Goal: Transaction & Acquisition: Purchase product/service

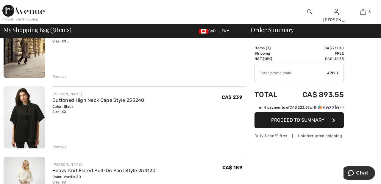
scroll to position [68, 0]
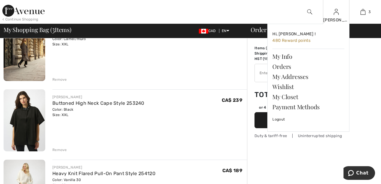
click at [336, 14] on img at bounding box center [335, 11] width 5 height 7
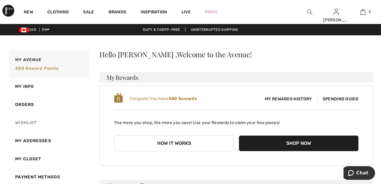
click at [18, 124] on link "Wishlist" at bounding box center [48, 123] width 81 height 18
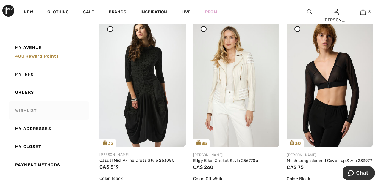
scroll to position [837, 0]
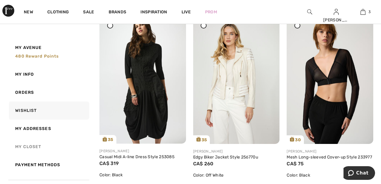
click at [19, 147] on link "My Closet" at bounding box center [48, 147] width 81 height 18
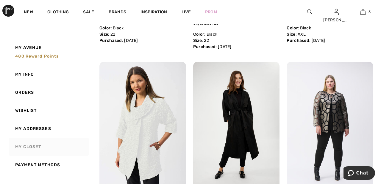
scroll to position [0, 0]
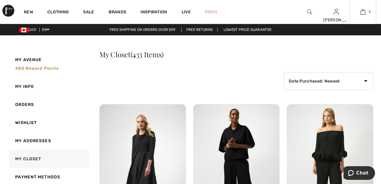
click at [365, 12] on link "3" at bounding box center [362, 11] width 26 height 7
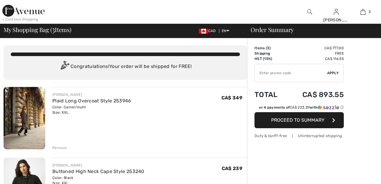
checkbox input "true"
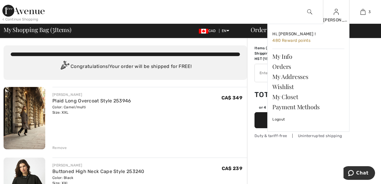
click at [336, 14] on img at bounding box center [335, 11] width 5 height 7
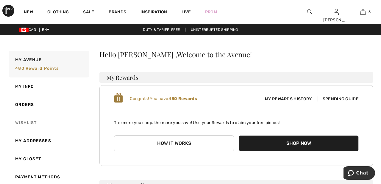
click at [36, 123] on link "Wishlist" at bounding box center [48, 123] width 81 height 18
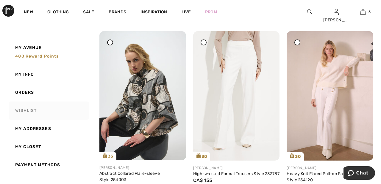
scroll to position [79, 0]
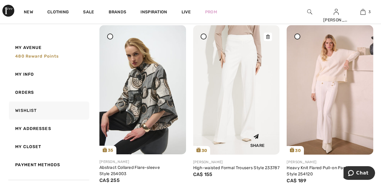
click at [252, 103] on img at bounding box center [236, 90] width 87 height 130
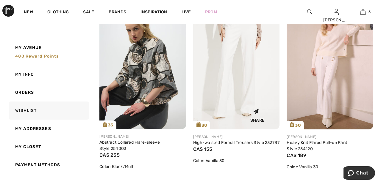
scroll to position [108, 0]
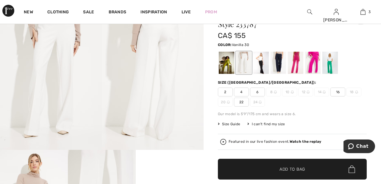
scroll to position [34, 0]
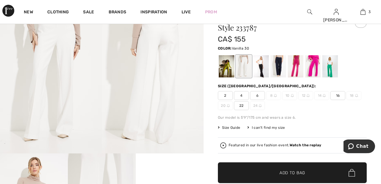
click at [245, 108] on span "22" at bounding box center [241, 105] width 15 height 9
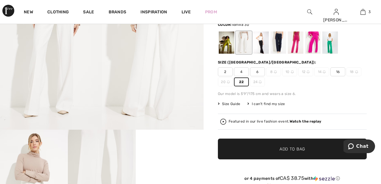
scroll to position [59, 0]
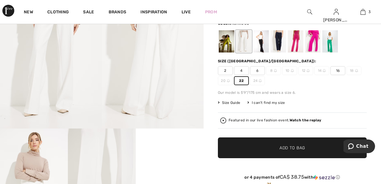
click at [319, 148] on span "✔ Added to Bag Add to Bag" at bounding box center [292, 148] width 149 height 21
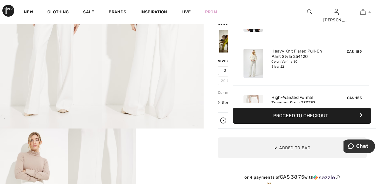
scroll to position [111, 0]
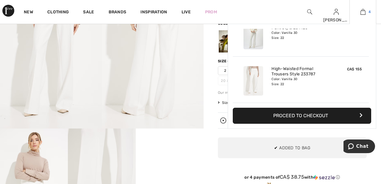
click at [363, 12] on img at bounding box center [362, 11] width 5 height 7
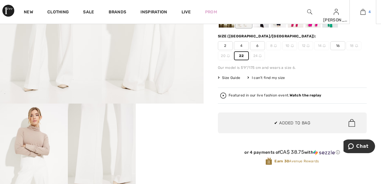
scroll to position [88, 0]
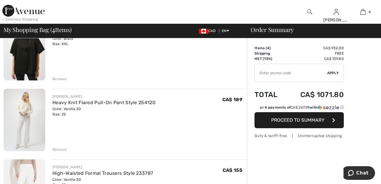
scroll to position [139, 0]
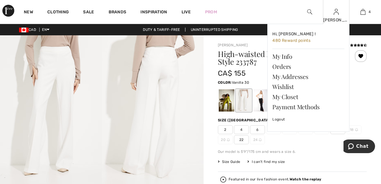
click at [336, 14] on img at bounding box center [335, 11] width 5 height 7
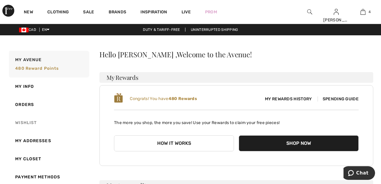
click at [31, 122] on link "Wishlist" at bounding box center [48, 123] width 81 height 18
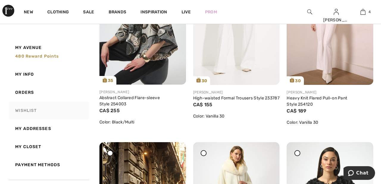
scroll to position [120, 0]
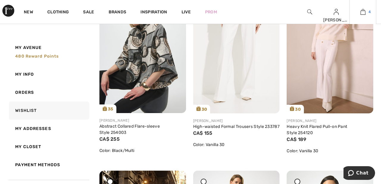
click at [365, 13] on link "4" at bounding box center [362, 11] width 26 height 7
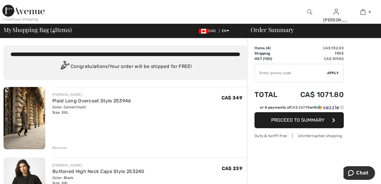
click at [30, 12] on img at bounding box center [23, 11] width 42 height 12
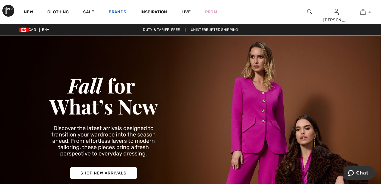
click at [117, 12] on link "Brands" at bounding box center [118, 13] width 18 height 6
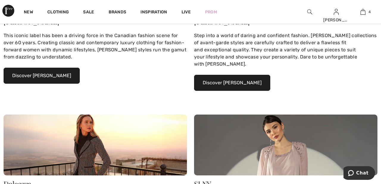
scroll to position [156, 0]
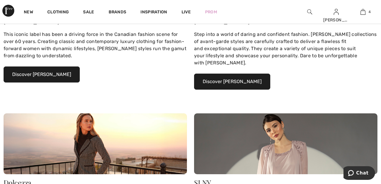
click at [62, 73] on button "Discover Joseph Ribkoff" at bounding box center [42, 75] width 76 height 16
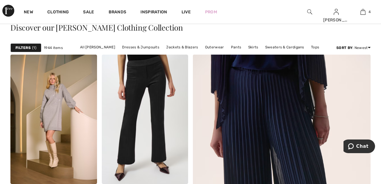
scroll to position [138, 0]
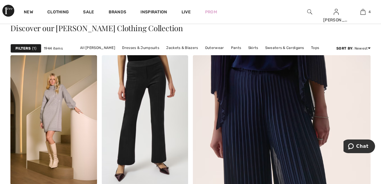
click at [30, 48] on strong "Filters" at bounding box center [22, 48] width 15 height 5
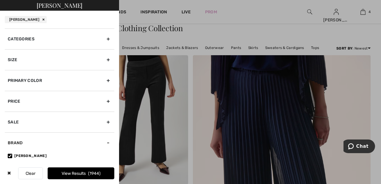
click at [112, 81] on div "Primary Color" at bounding box center [59, 80] width 109 height 21
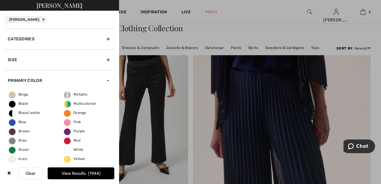
click at [17, 105] on span "Black" at bounding box center [18, 104] width 19 height 4
click at [0, 0] on input "Black" at bounding box center [0, 0] width 0 height 0
click at [106, 171] on button "View Results 833" at bounding box center [81, 174] width 67 height 12
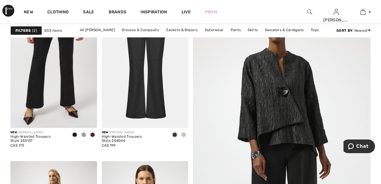
scroll to position [79, 0]
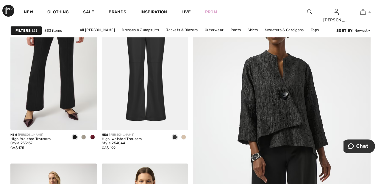
click at [31, 31] on div "Filters 2" at bounding box center [26, 30] width 32 height 9
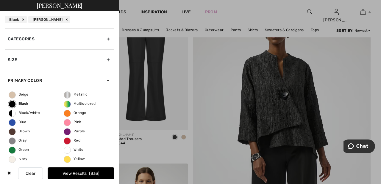
click at [110, 59] on div "Size" at bounding box center [59, 59] width 109 height 21
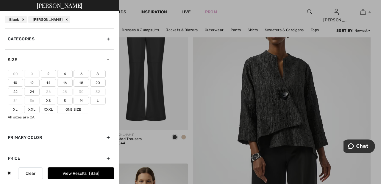
click at [78, 108] on label "One Size" at bounding box center [73, 110] width 32 height 8
click at [0, 0] on input"] "One Size" at bounding box center [0, 0] width 0 height 0
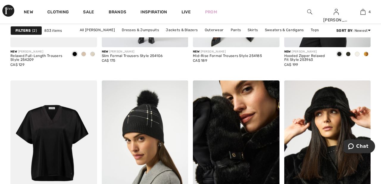
scroll to position [2298, 0]
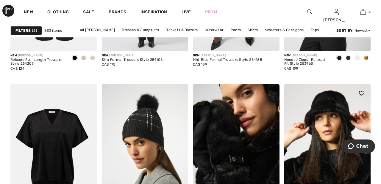
click at [336, 117] on img at bounding box center [327, 149] width 87 height 130
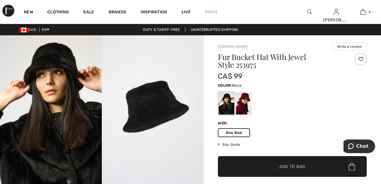
click at [363, 59] on div at bounding box center [360, 59] width 12 height 12
click at [307, 170] on span "✔ Added to Bag Add to Bag" at bounding box center [292, 166] width 149 height 21
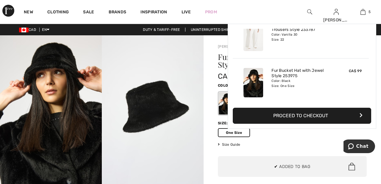
scroll to position [158, 0]
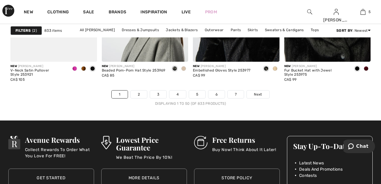
scroll to position [2450, 0]
click at [264, 95] on link "Next" at bounding box center [258, 95] width 22 height 8
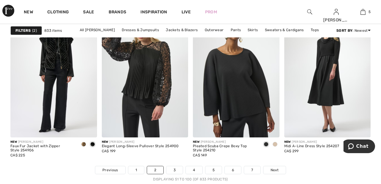
scroll to position [2376, 0]
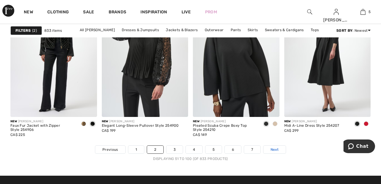
click at [280, 152] on link "Next" at bounding box center [274, 150] width 22 height 8
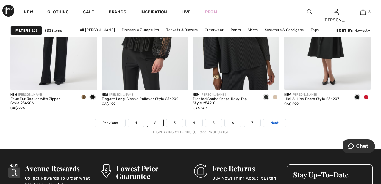
scroll to position [2423, 0]
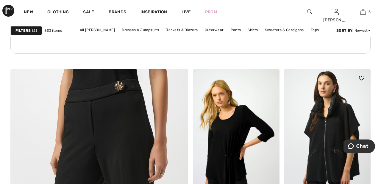
click at [340, 133] on img at bounding box center [327, 134] width 87 height 130
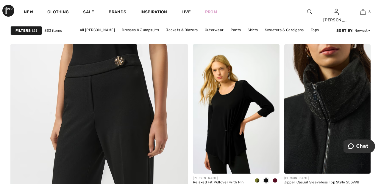
scroll to position [1302, 0]
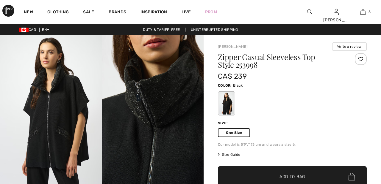
click at [362, 60] on div at bounding box center [360, 59] width 12 height 12
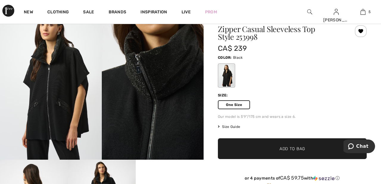
scroll to position [32, 0]
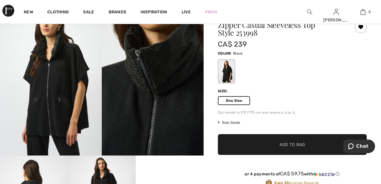
click at [298, 151] on span "✔ Added to Bag Add to Bag" at bounding box center [292, 144] width 149 height 21
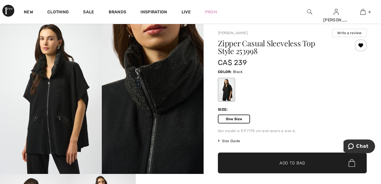
scroll to position [0, 0]
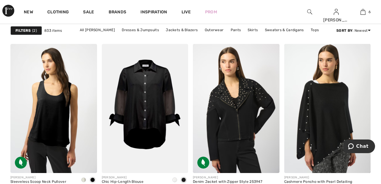
scroll to position [2342, 0]
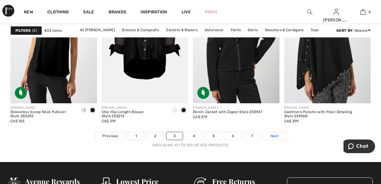
click at [280, 137] on link "Next" at bounding box center [274, 136] width 22 height 8
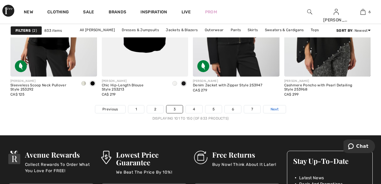
scroll to position [2436, 0]
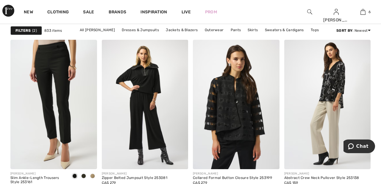
scroll to position [917, 0]
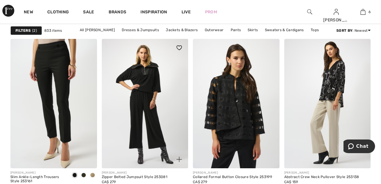
click at [153, 131] on img at bounding box center [145, 104] width 87 height 130
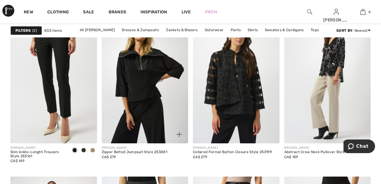
scroll to position [945, 0]
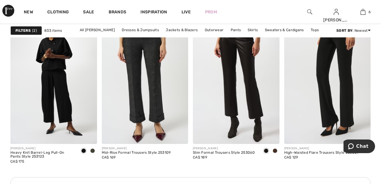
scroll to position [1104, 0]
click at [42, 86] on img at bounding box center [53, 79] width 87 height 130
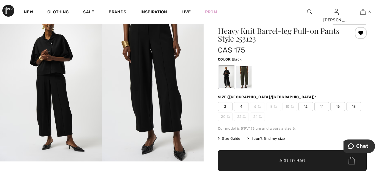
scroll to position [27, 0]
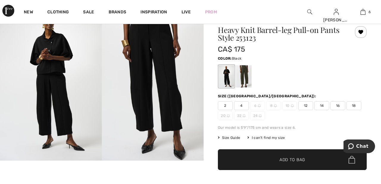
click at [251, 77] on div at bounding box center [243, 76] width 15 height 22
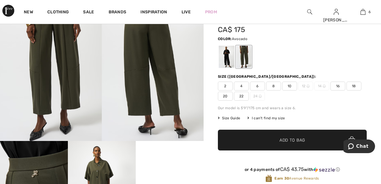
scroll to position [46, 0]
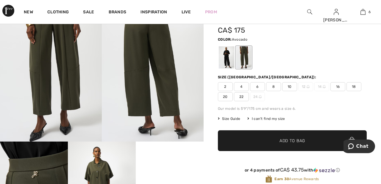
click at [228, 65] on div at bounding box center [226, 57] width 15 height 22
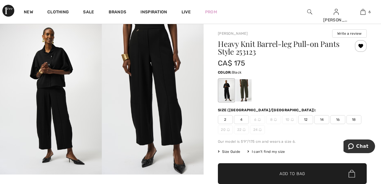
scroll to position [12, 0]
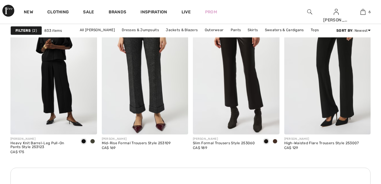
scroll to position [1128, 0]
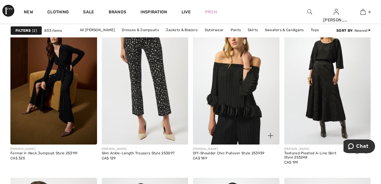
click at [247, 106] on img at bounding box center [236, 80] width 87 height 130
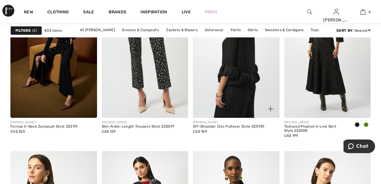
scroll to position [1682, 0]
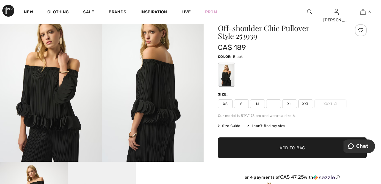
scroll to position [26, 0]
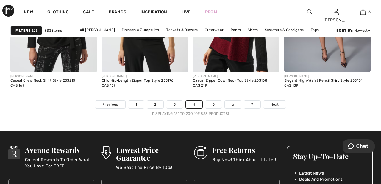
scroll to position [2436, 0]
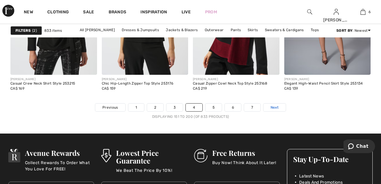
click at [280, 107] on link "Next" at bounding box center [274, 108] width 22 height 8
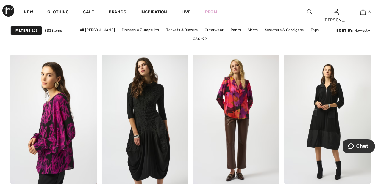
scroll to position [2169, 0]
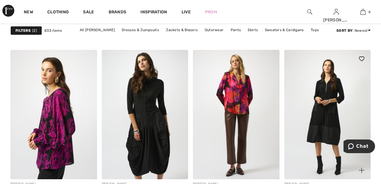
click at [336, 132] on img at bounding box center [327, 115] width 87 height 130
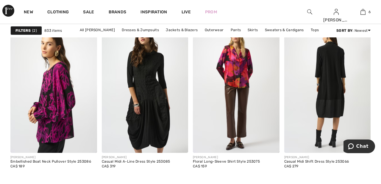
scroll to position [2198, 0]
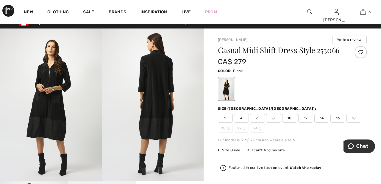
scroll to position [4, 0]
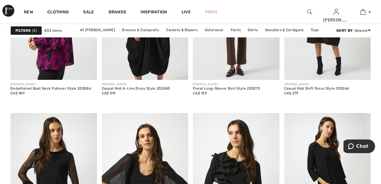
scroll to position [2269, 0]
click at [160, 60] on img at bounding box center [145, 15] width 87 height 130
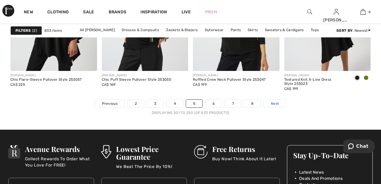
click at [278, 104] on span "Next" at bounding box center [275, 103] width 8 height 5
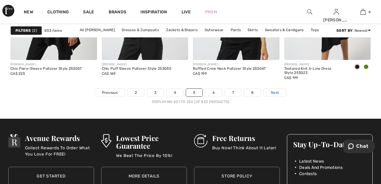
scroll to position [2469, 0]
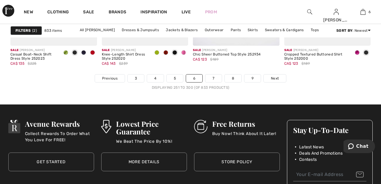
scroll to position [2469, 0]
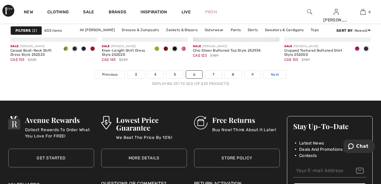
click at [277, 77] on span "Next" at bounding box center [275, 74] width 8 height 5
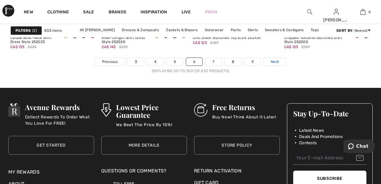
scroll to position [2498, 0]
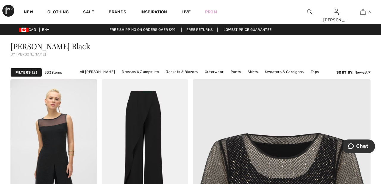
click at [32, 73] on span "2" at bounding box center [34, 72] width 5 height 5
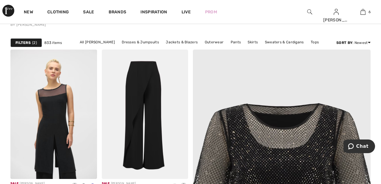
click at [32, 43] on span "2" at bounding box center [34, 42] width 5 height 5
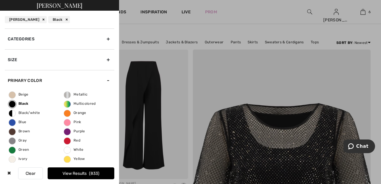
click at [65, 17] on div "Black" at bounding box center [59, 19] width 22 height 7
click at [217, 79] on div at bounding box center [190, 92] width 381 height 184
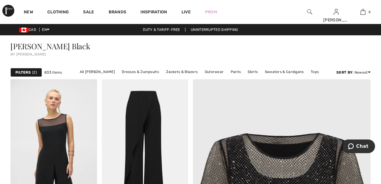
click at [30, 71] on strong "Filters" at bounding box center [22, 72] width 15 height 5
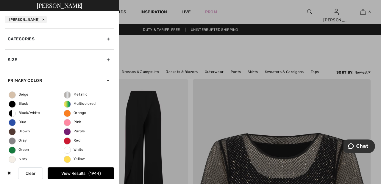
click at [37, 18] on div "[PERSON_NAME]" at bounding box center [26, 19] width 42 height 7
checkbox input"] "false"
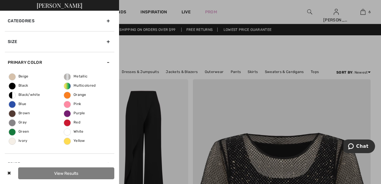
click at [13, 172] on div "✖" at bounding box center [9, 174] width 9 height 12
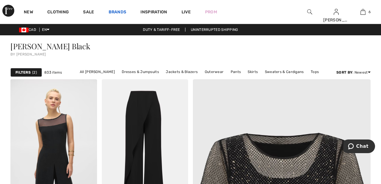
click at [120, 11] on link "Brands" at bounding box center [118, 13] width 18 height 6
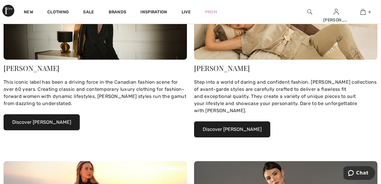
scroll to position [124, 0]
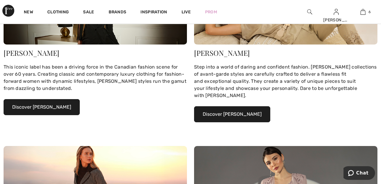
click at [62, 107] on button "Discover Joseph Ribkoff" at bounding box center [42, 107] width 76 height 16
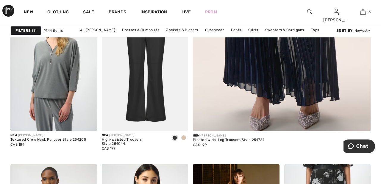
scroll to position [354, 0]
click at [366, 13] on link "6" at bounding box center [362, 11] width 26 height 7
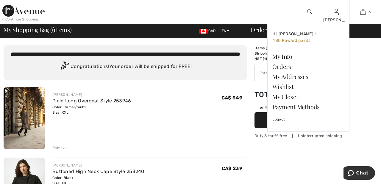
click at [335, 13] on img at bounding box center [335, 11] width 5 height 7
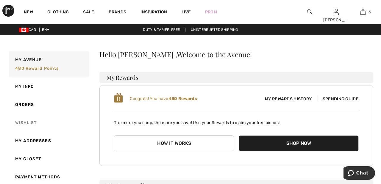
click at [22, 125] on link "Wishlist" at bounding box center [48, 123] width 81 height 18
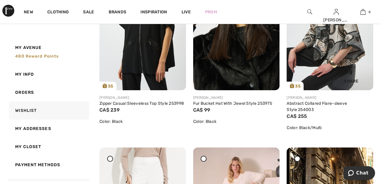
click at [344, 55] on img at bounding box center [329, 25] width 87 height 129
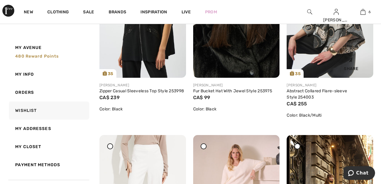
scroll to position [172, 0]
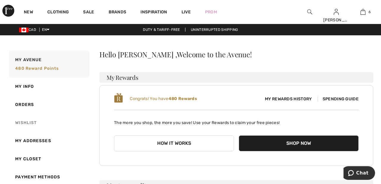
click at [21, 125] on link "Wishlist" at bounding box center [48, 123] width 81 height 18
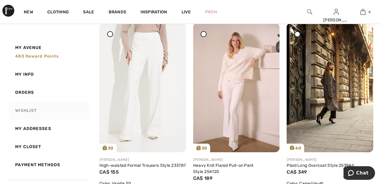
scroll to position [269, 0]
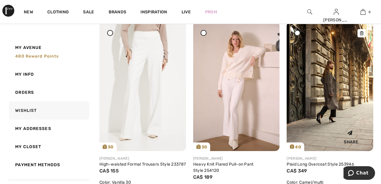
click at [347, 107] on img at bounding box center [329, 86] width 87 height 129
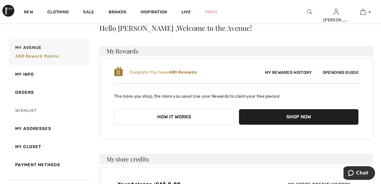
click at [14, 112] on link "Wishlist" at bounding box center [48, 111] width 81 height 18
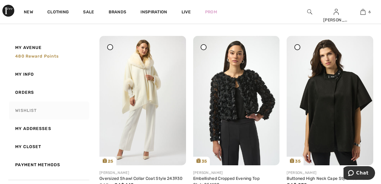
scroll to position [443, 0]
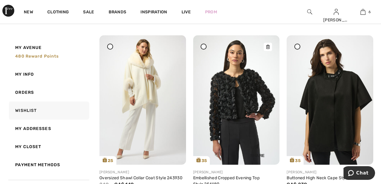
click at [242, 124] on img at bounding box center [236, 99] width 87 height 129
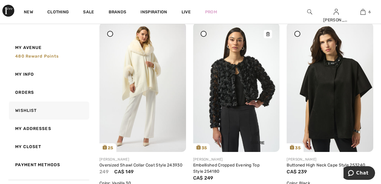
scroll to position [470, 0]
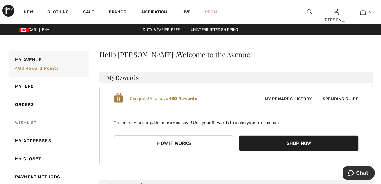
click at [17, 128] on link "Wishlist" at bounding box center [48, 123] width 81 height 18
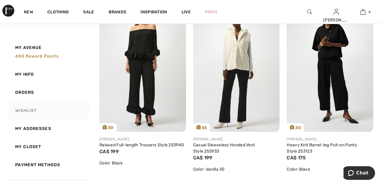
scroll to position [666, 0]
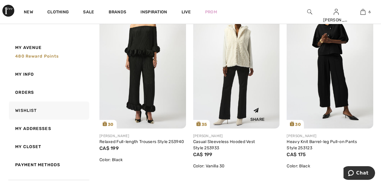
click at [247, 67] on img at bounding box center [236, 63] width 87 height 129
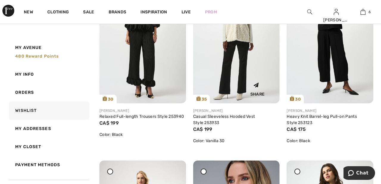
scroll to position [694, 0]
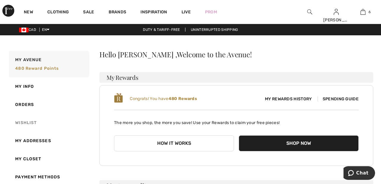
click at [19, 126] on link "Wishlist" at bounding box center [48, 123] width 81 height 18
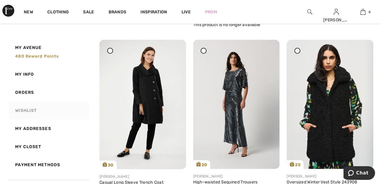
scroll to position [2124, 0]
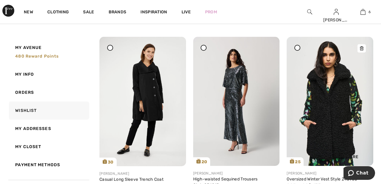
click at [338, 133] on img at bounding box center [329, 101] width 87 height 129
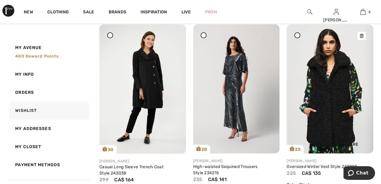
scroll to position [2153, 0]
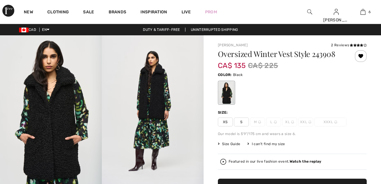
click at [360, 159] on div "Featured in our live fashion event. Watch the replay" at bounding box center [292, 162] width 144 height 6
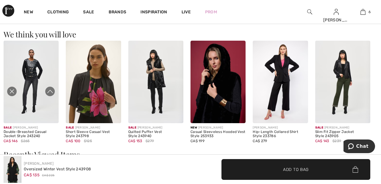
click at [10, 95] on icon "Close live curation" at bounding box center [11, 91] width 7 height 7
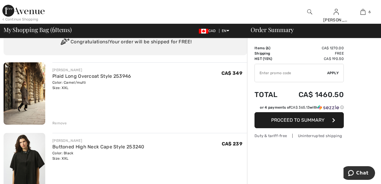
scroll to position [20, 0]
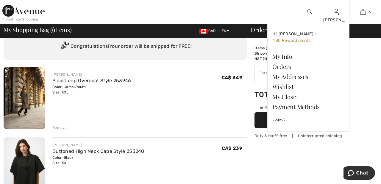
click at [338, 15] on img at bounding box center [335, 11] width 5 height 7
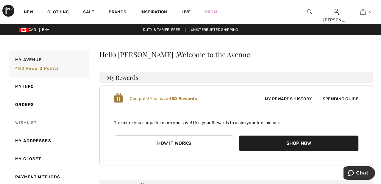
click at [19, 124] on link "Wishlist" at bounding box center [48, 123] width 81 height 18
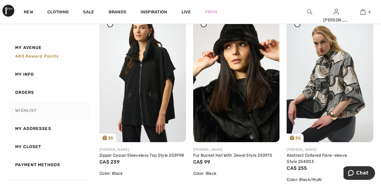
scroll to position [91, 0]
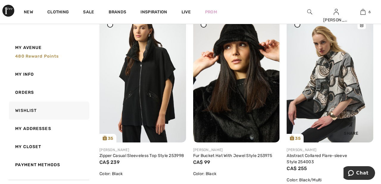
click at [340, 94] on img at bounding box center [329, 77] width 87 height 129
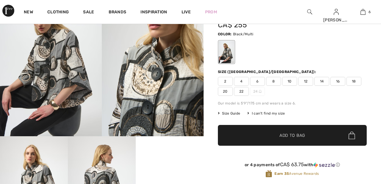
click at [228, 92] on span "20" at bounding box center [225, 91] width 15 height 9
click at [282, 137] on span "Add to Bag" at bounding box center [292, 136] width 26 height 6
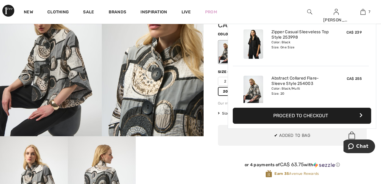
scroll to position [250, 0]
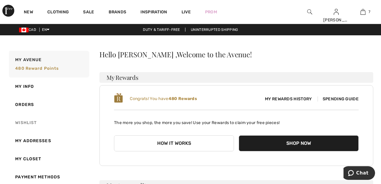
click at [15, 123] on link "Wishlist" at bounding box center [48, 123] width 81 height 18
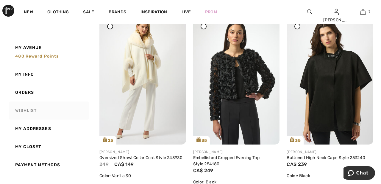
scroll to position [462, 0]
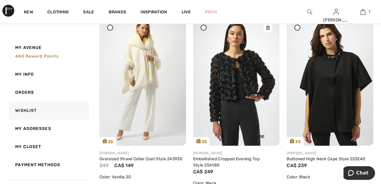
click at [250, 82] on img at bounding box center [236, 80] width 87 height 129
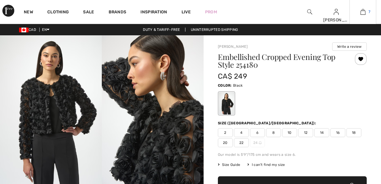
click at [363, 13] on img at bounding box center [362, 11] width 5 height 7
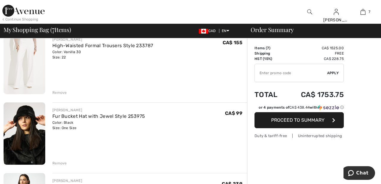
scroll to position [266, 0]
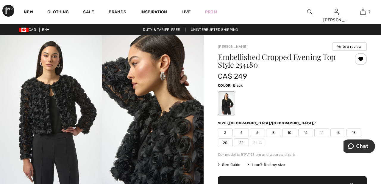
click at [243, 141] on span "22" at bounding box center [241, 143] width 15 height 9
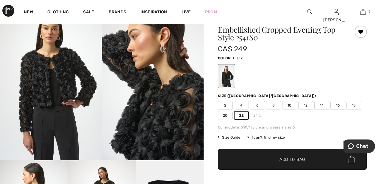
scroll to position [28, 0]
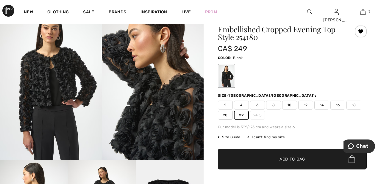
click at [306, 163] on span "✔ Added to Bag Add to Bag" at bounding box center [292, 159] width 149 height 21
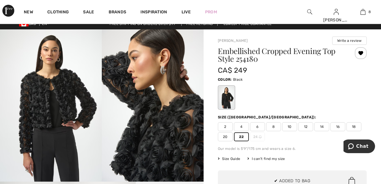
scroll to position [0, 0]
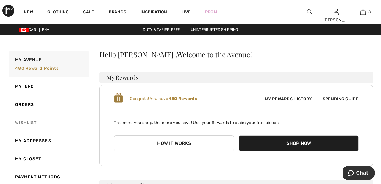
click at [15, 122] on link "Wishlist" at bounding box center [48, 123] width 81 height 18
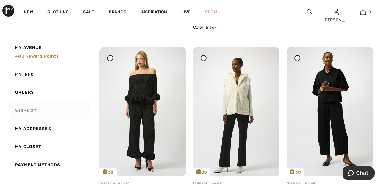
scroll to position [624, 0]
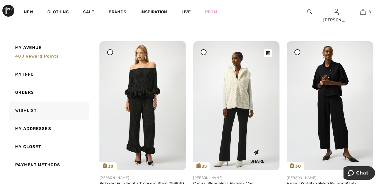
click at [242, 109] on img at bounding box center [236, 105] width 87 height 129
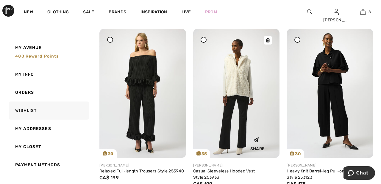
scroll to position [652, 0]
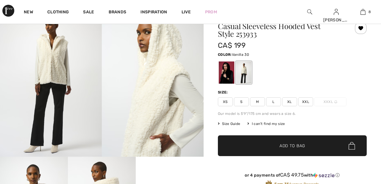
click at [307, 103] on span "XXL" at bounding box center [305, 102] width 15 height 9
click at [308, 149] on span "✔ Added to Bag Add to Bag" at bounding box center [292, 146] width 149 height 21
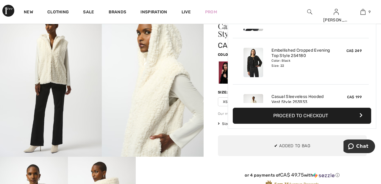
scroll to position [343, 0]
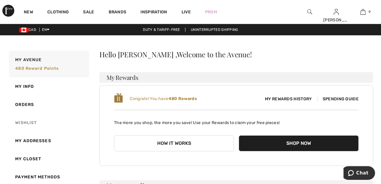
click at [18, 126] on link "Wishlist" at bounding box center [48, 123] width 81 height 18
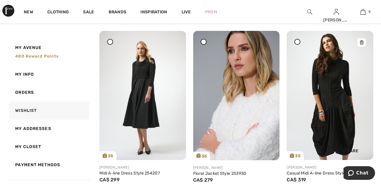
click at [345, 142] on icon at bounding box center [349, 142] width 12 height 12
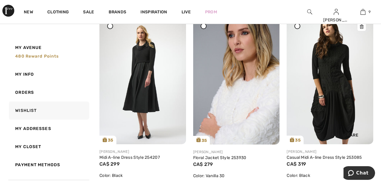
scroll to position [849, 0]
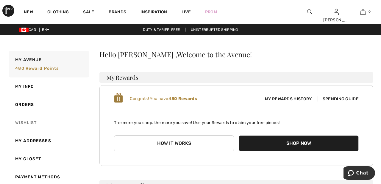
click at [16, 127] on link "Wishlist" at bounding box center [48, 123] width 81 height 18
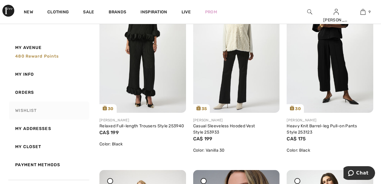
scroll to position [669, 0]
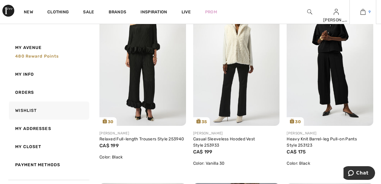
click at [369, 12] on span "9" at bounding box center [369, 11] width 2 height 5
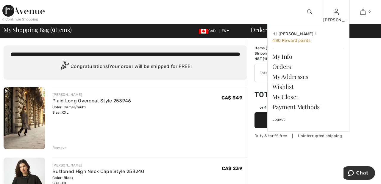
click at [335, 15] on img at bounding box center [335, 11] width 5 height 7
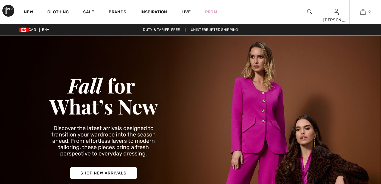
click at [369, 12] on span "9" at bounding box center [369, 11] width 2 height 5
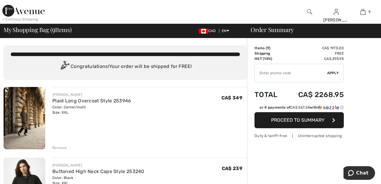
click at [32, 11] on img at bounding box center [23, 11] width 42 height 12
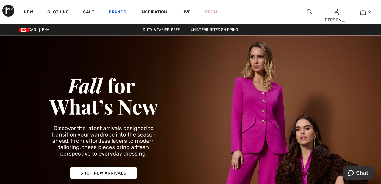
click at [119, 12] on link "Brands" at bounding box center [118, 13] width 18 height 6
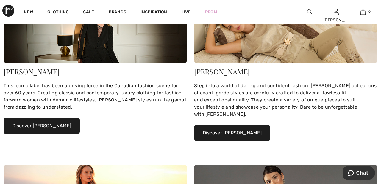
scroll to position [104, 0]
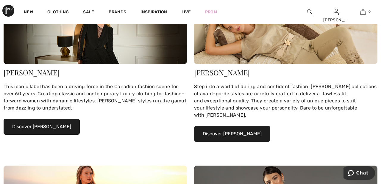
click at [57, 128] on button "Discover Joseph Ribkoff" at bounding box center [42, 127] width 76 height 16
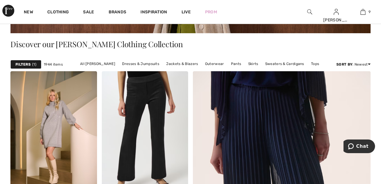
scroll to position [124, 0]
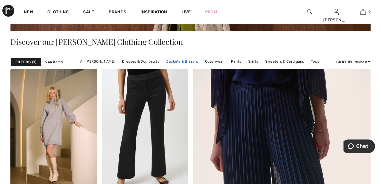
click at [183, 61] on link "Jackets & Blazers" at bounding box center [182, 62] width 38 height 8
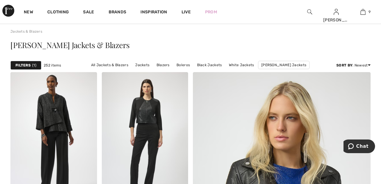
scroll to position [15, 0]
click at [45, 112] on img at bounding box center [53, 138] width 87 height 130
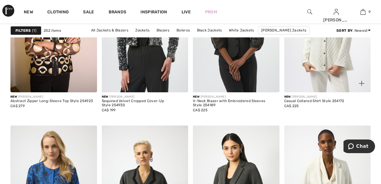
click at [342, 65] on img at bounding box center [327, 28] width 87 height 130
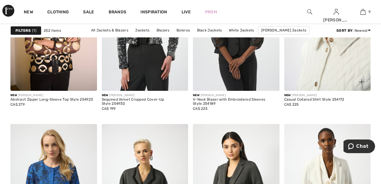
scroll to position [476, 0]
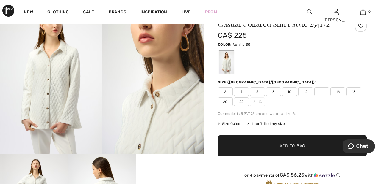
scroll to position [29, 0]
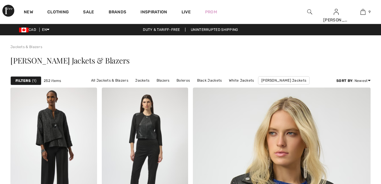
checkbox input "true"
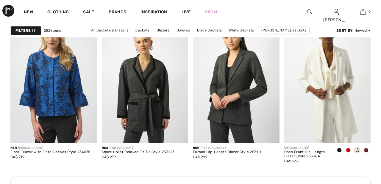
scroll to position [566, 0]
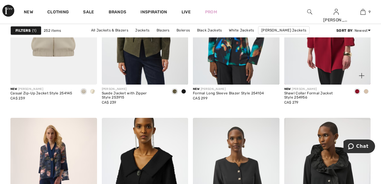
click at [338, 62] on img at bounding box center [327, 20] width 87 height 130
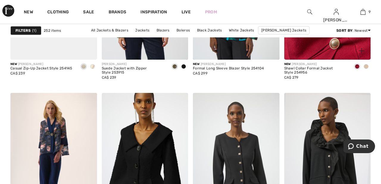
scroll to position [874, 0]
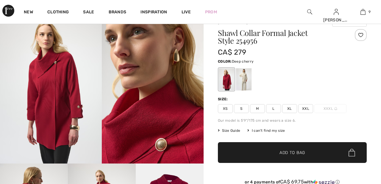
click at [251, 82] on div at bounding box center [243, 79] width 15 height 22
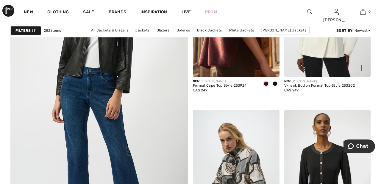
click at [332, 54] on img at bounding box center [327, 12] width 87 height 130
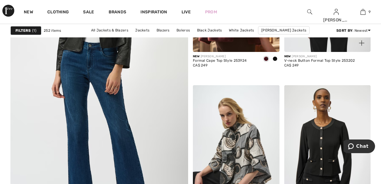
scroll to position [1433, 0]
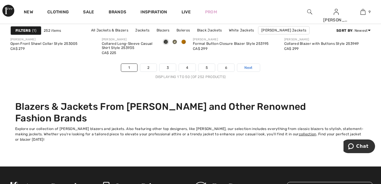
click at [254, 71] on link "Next" at bounding box center [248, 68] width 22 height 8
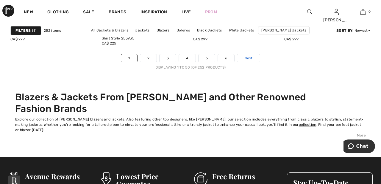
scroll to position [2513, 0]
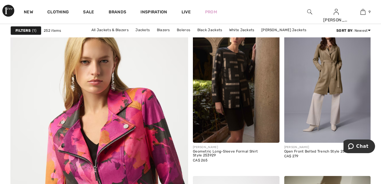
scroll to position [1336, 0]
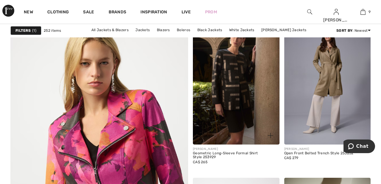
click at [234, 80] on img at bounding box center [236, 80] width 87 height 130
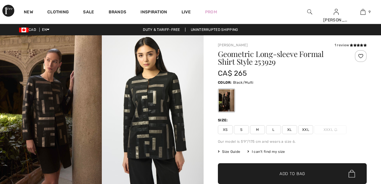
click at [365, 54] on div at bounding box center [360, 56] width 12 height 12
click at [310, 132] on span "XXL" at bounding box center [305, 129] width 15 height 9
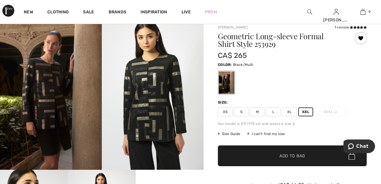
scroll to position [18, 0]
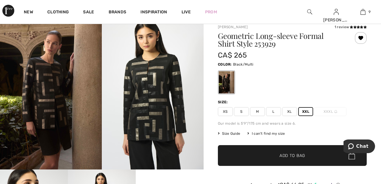
click at [303, 158] on span "Add to Bag" at bounding box center [292, 156] width 26 height 6
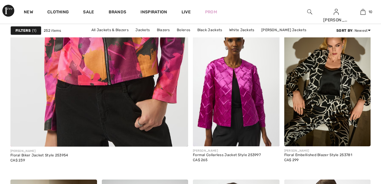
scroll to position [1538, 0]
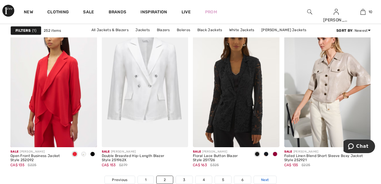
click at [269, 179] on link "Next" at bounding box center [265, 180] width 22 height 8
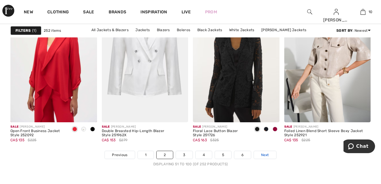
scroll to position [2401, 0]
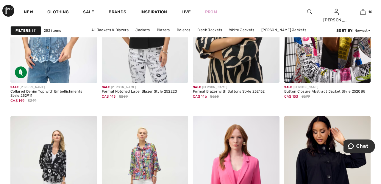
scroll to position [848, 0]
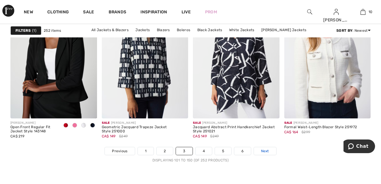
click at [270, 152] on link "Next" at bounding box center [265, 152] width 22 height 8
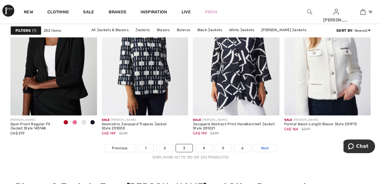
scroll to position [2430, 0]
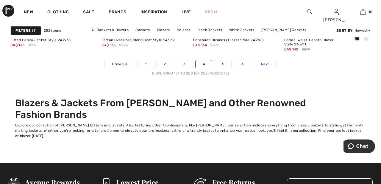
click at [274, 66] on link "Next" at bounding box center [265, 64] width 22 height 8
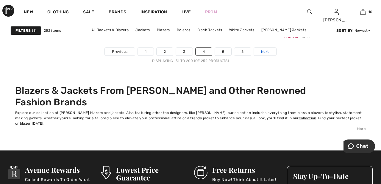
scroll to position [2517, 0]
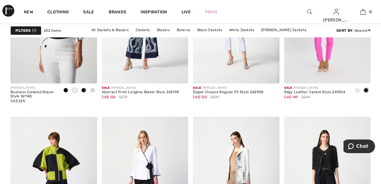
scroll to position [1005, 0]
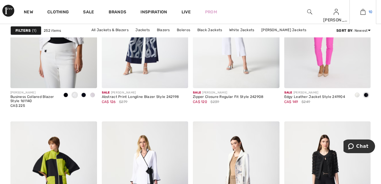
click at [363, 14] on img at bounding box center [362, 11] width 5 height 7
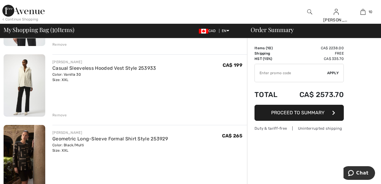
scroll to position [603, 0]
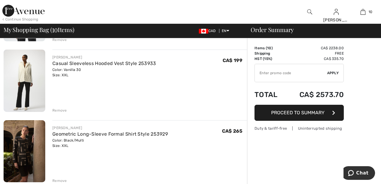
click at [63, 179] on div "Remove" at bounding box center [59, 180] width 15 height 5
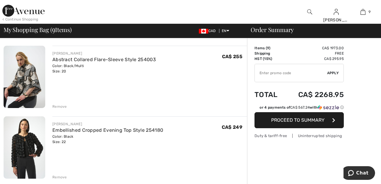
scroll to position [465, 0]
click at [61, 106] on div "Remove" at bounding box center [59, 106] width 15 height 5
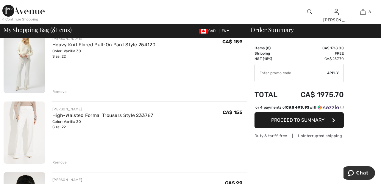
scroll to position [199, 0]
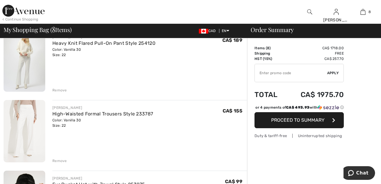
click at [60, 162] on div "Remove" at bounding box center [59, 161] width 15 height 5
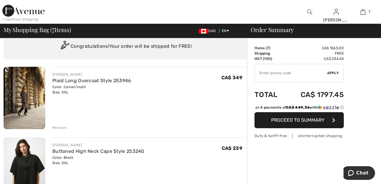
scroll to position [0, 0]
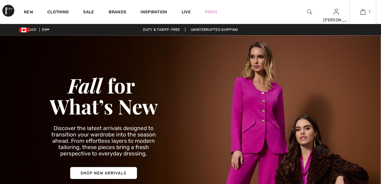
click at [369, 12] on span "7" at bounding box center [369, 11] width 2 height 5
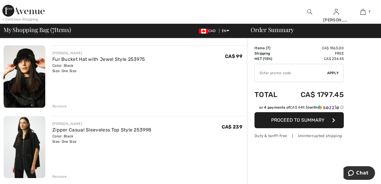
scroll to position [261, 0]
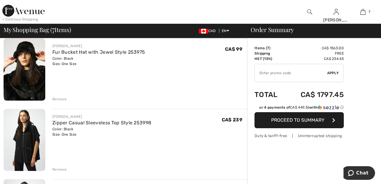
click at [61, 96] on div "Remove" at bounding box center [149, 98] width 194 height 7
click at [61, 95] on div "Remove" at bounding box center [149, 98] width 194 height 7
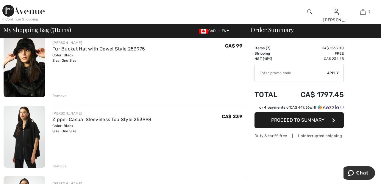
scroll to position [265, 0]
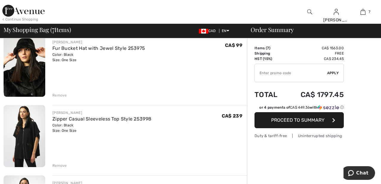
click at [58, 94] on div "Remove" at bounding box center [59, 95] width 15 height 5
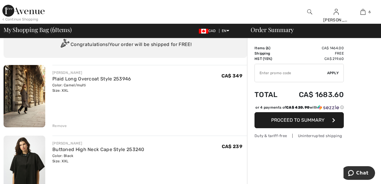
scroll to position [0, 0]
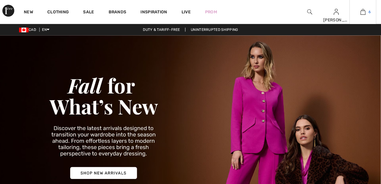
click at [369, 12] on span "6" at bounding box center [369, 11] width 2 height 5
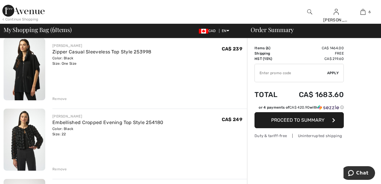
scroll to position [270, 0]
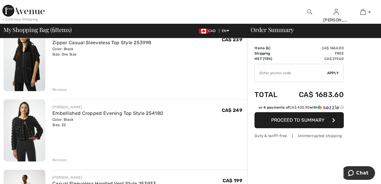
click at [59, 158] on div "Remove" at bounding box center [59, 160] width 15 height 5
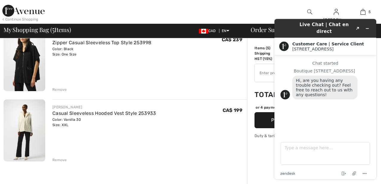
scroll to position [0, 0]
click at [237, 158] on div "Remove" at bounding box center [149, 159] width 194 height 7
click at [368, 29] on icon "Minimize widget" at bounding box center [367, 29] width 3 height 0
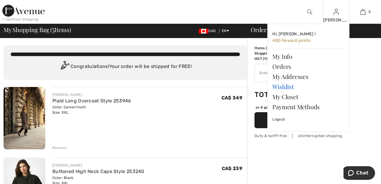
click at [288, 89] on link "Wishlist" at bounding box center [308, 87] width 72 height 10
click at [288, 88] on link "Wishlist" at bounding box center [308, 87] width 72 height 10
click at [288, 86] on link "Wishlist" at bounding box center [308, 87] width 72 height 10
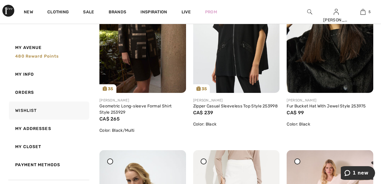
click at [287, 80] on img at bounding box center [329, 28] width 87 height 129
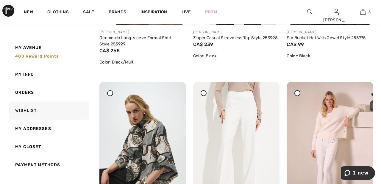
scroll to position [212, 0]
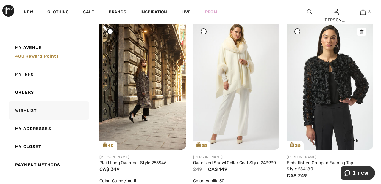
click at [323, 85] on img at bounding box center [329, 84] width 87 height 129
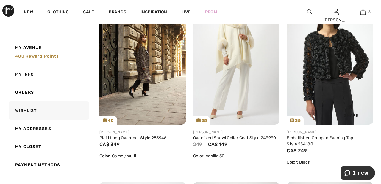
scroll to position [487, 0]
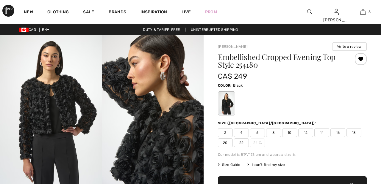
click at [246, 142] on span "22" at bounding box center [241, 143] width 15 height 9
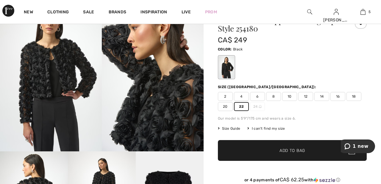
scroll to position [37, 0]
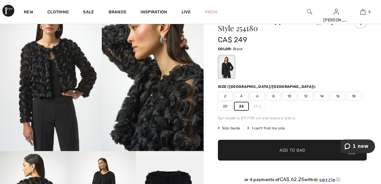
click at [304, 153] on span "Add to Bag" at bounding box center [292, 151] width 26 height 6
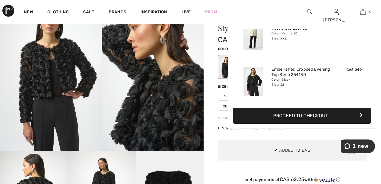
scroll to position [204, 0]
click at [367, 13] on link "6" at bounding box center [362, 11] width 26 height 7
